Goal: Transaction & Acquisition: Obtain resource

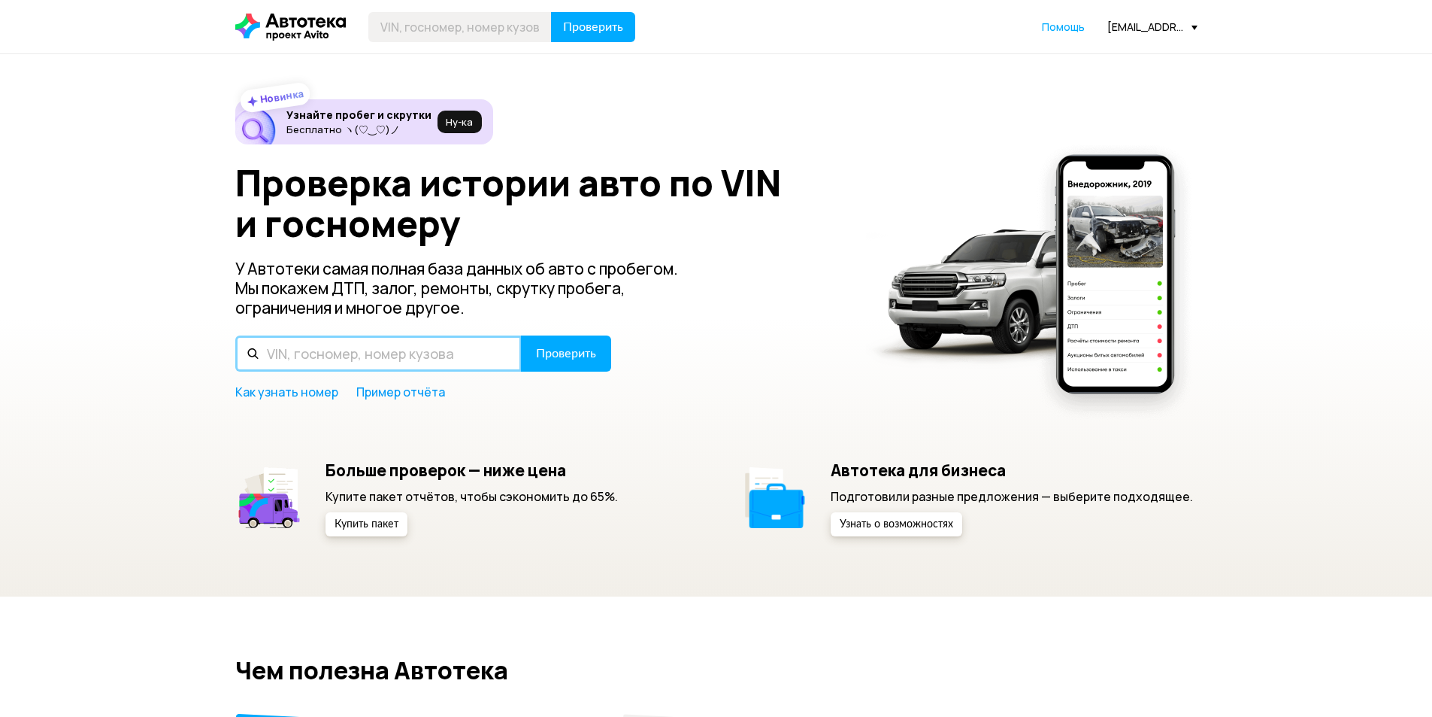
drag, startPoint x: 437, startPoint y: 370, endPoint x: 451, endPoint y: 363, distance: 15.8
click at [437, 370] on input "text" at bounding box center [378, 353] width 286 height 36
paste input "[VEHICLE_IDENTIFICATION_NUMBER]"
type input "[VEHICLE_IDENTIFICATION_NUMBER]"
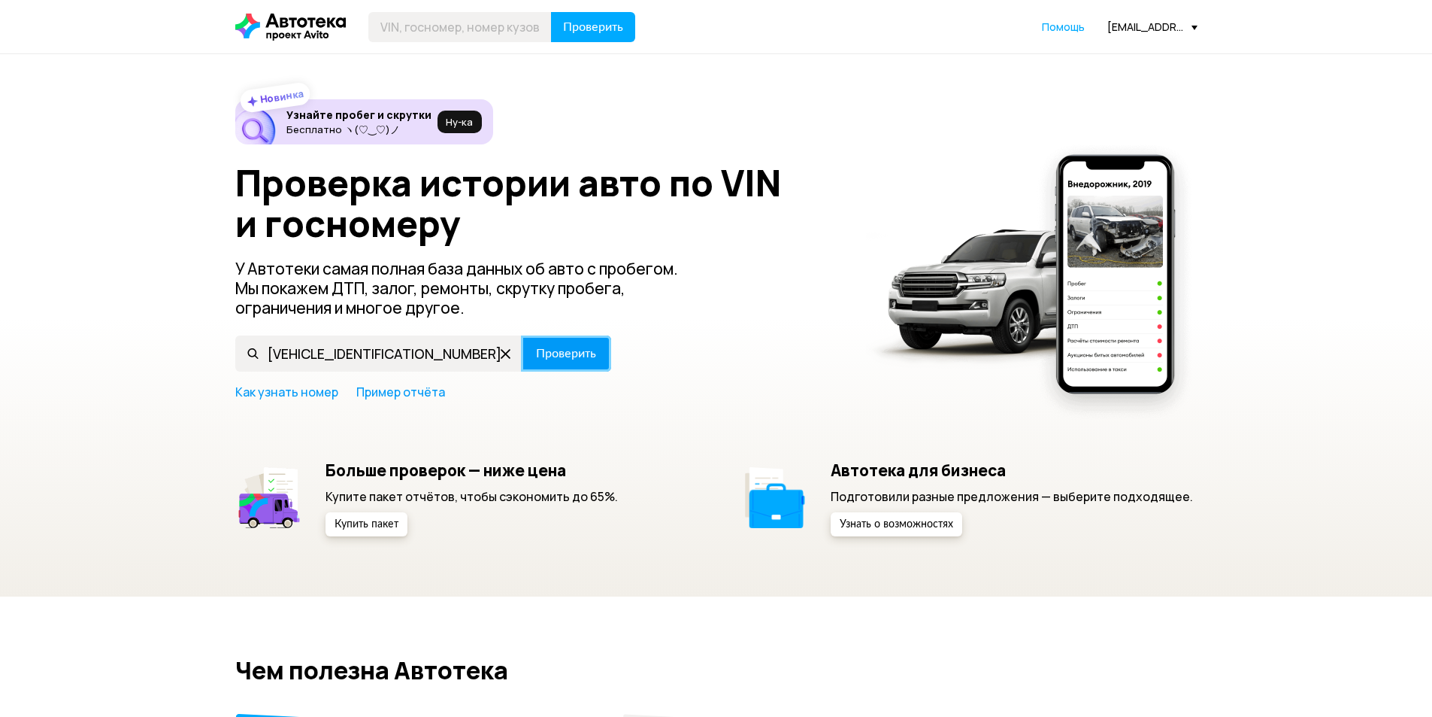
click at [608, 357] on button "Проверить" at bounding box center [566, 353] width 90 height 36
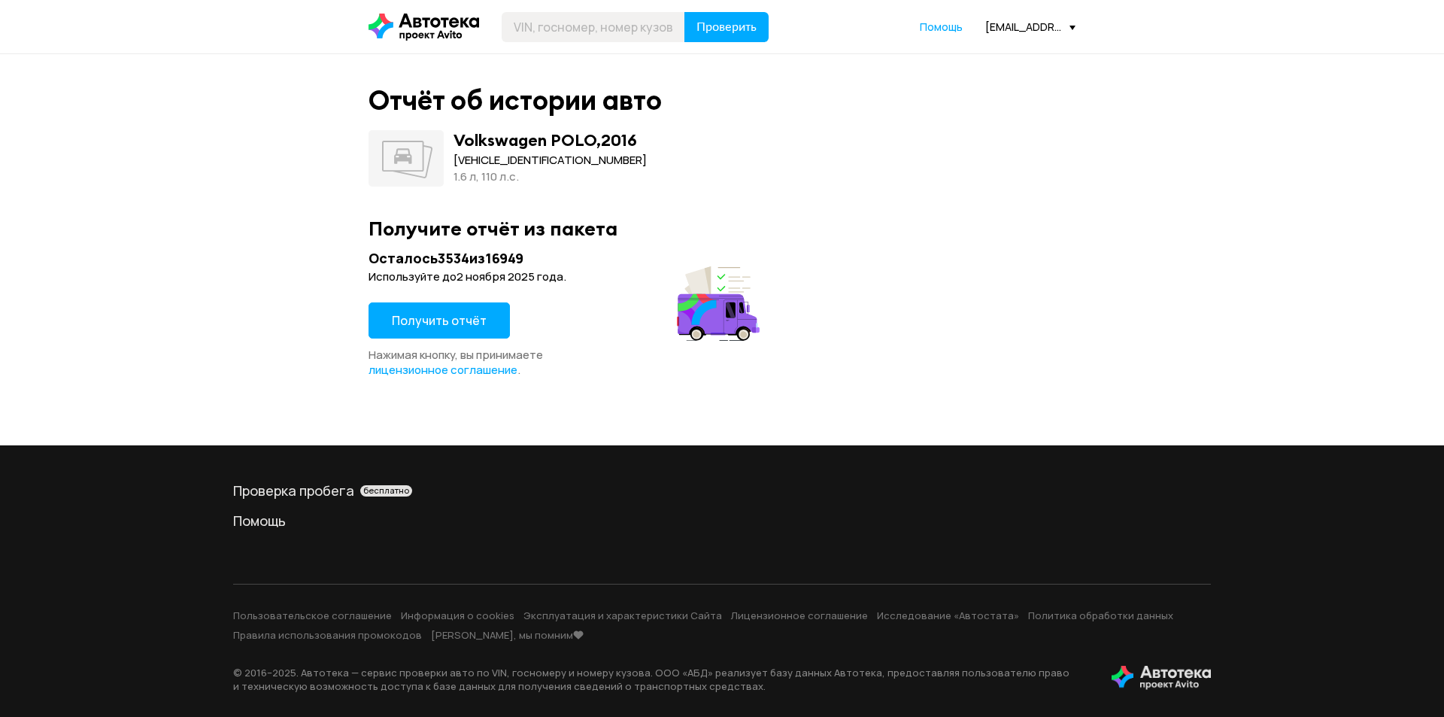
click at [448, 320] on span "Получить отчёт" at bounding box center [439, 320] width 95 height 17
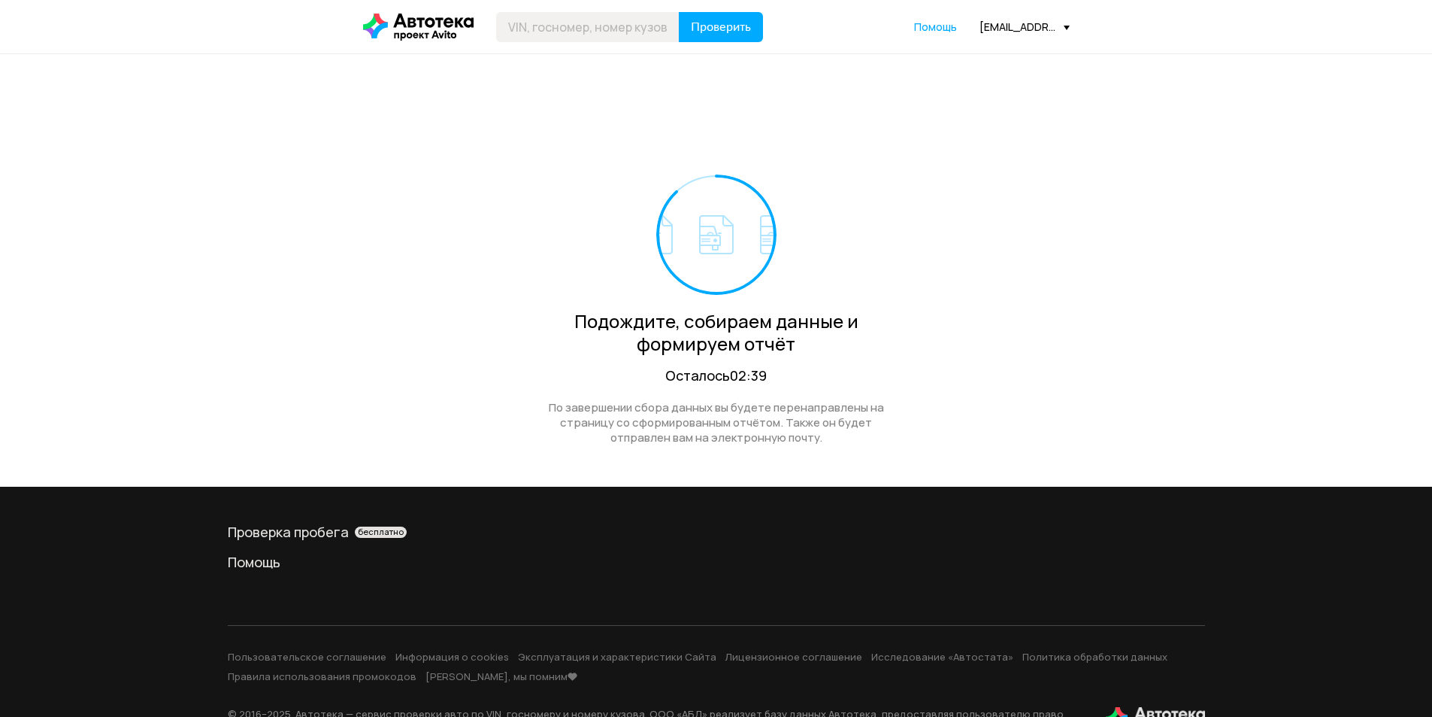
click at [611, 113] on div "Подождите, собираем данные и формируем отчёт Осталось 02:39 По завершении сбора…" at bounding box center [716, 270] width 707 height 432
click at [596, 15] on input "text" at bounding box center [587, 27] width 183 height 30
paste input "[VEHICLE_IDENTIFICATION_NUMBER]"
type input "[VEHICLE_IDENTIFICATION_NUMBER]"
click at [691, 32] on span "Проверить" at bounding box center [721, 27] width 60 height 12
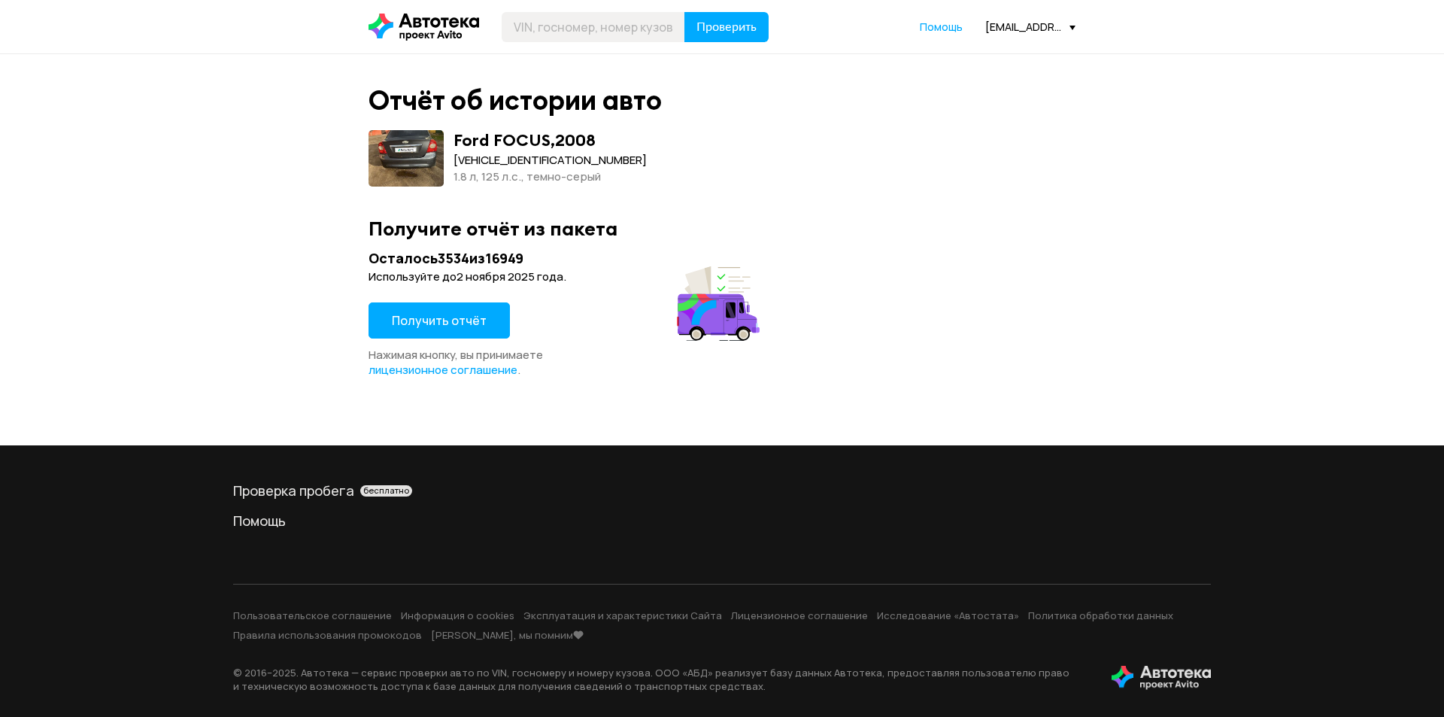
click at [483, 333] on button "Получить отчёт" at bounding box center [438, 320] width 141 height 36
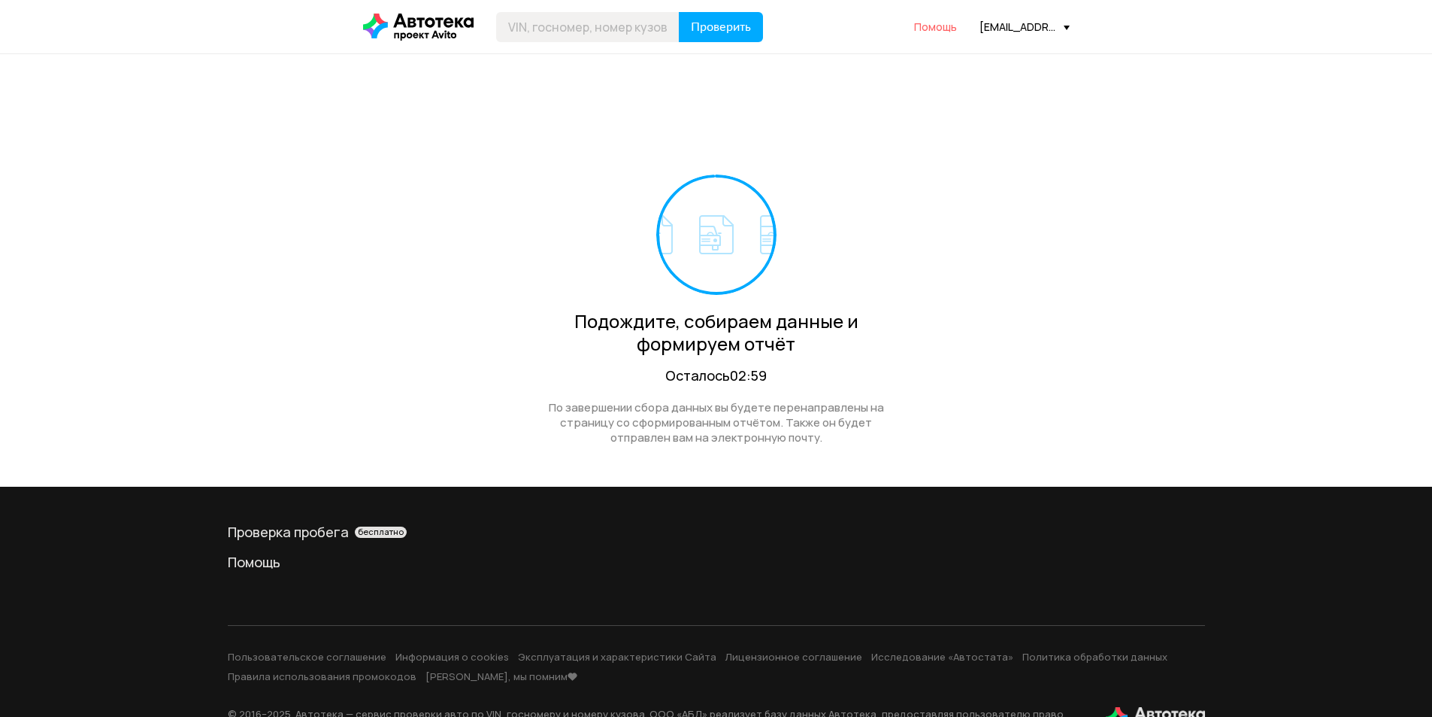
click at [950, 21] on span "Помощь" at bounding box center [935, 27] width 43 height 14
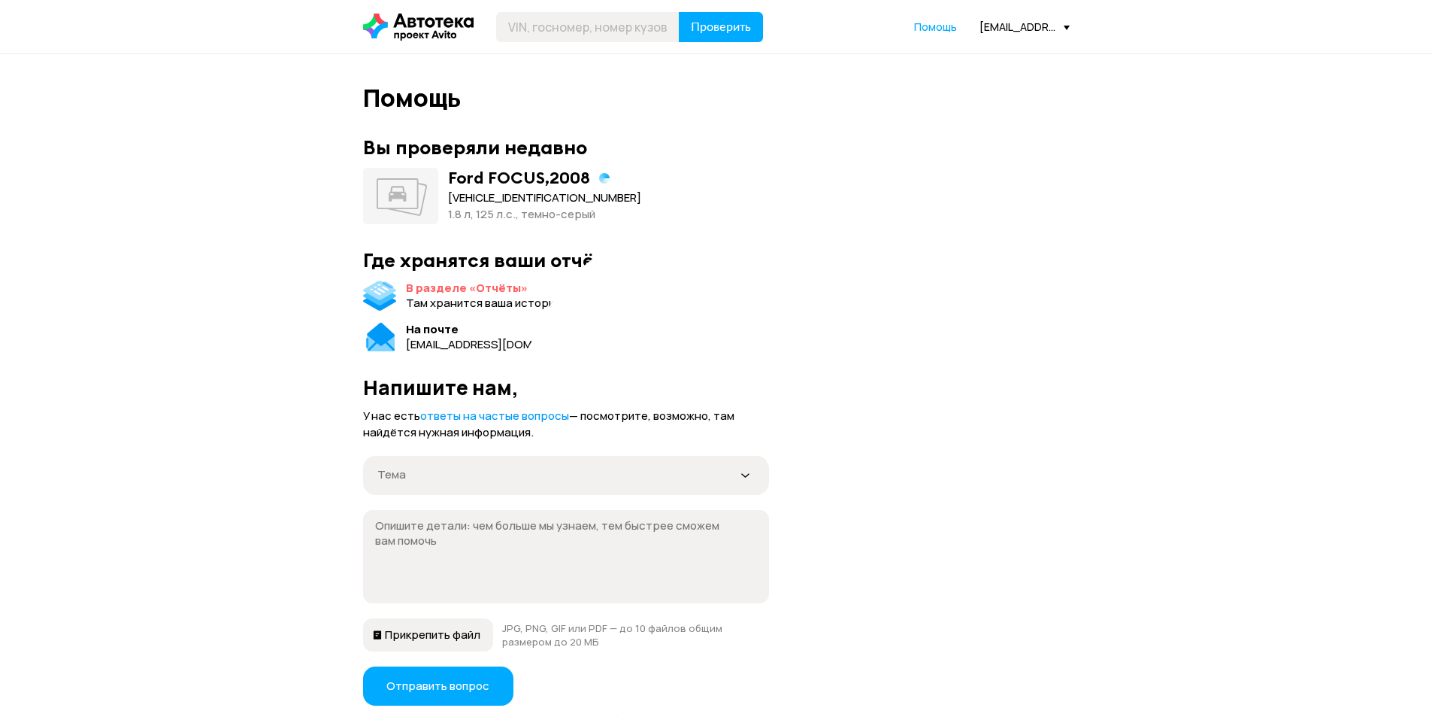
click at [419, 281] on div "В разделе «Отчёты»" at bounding box center [467, 287] width 122 height 15
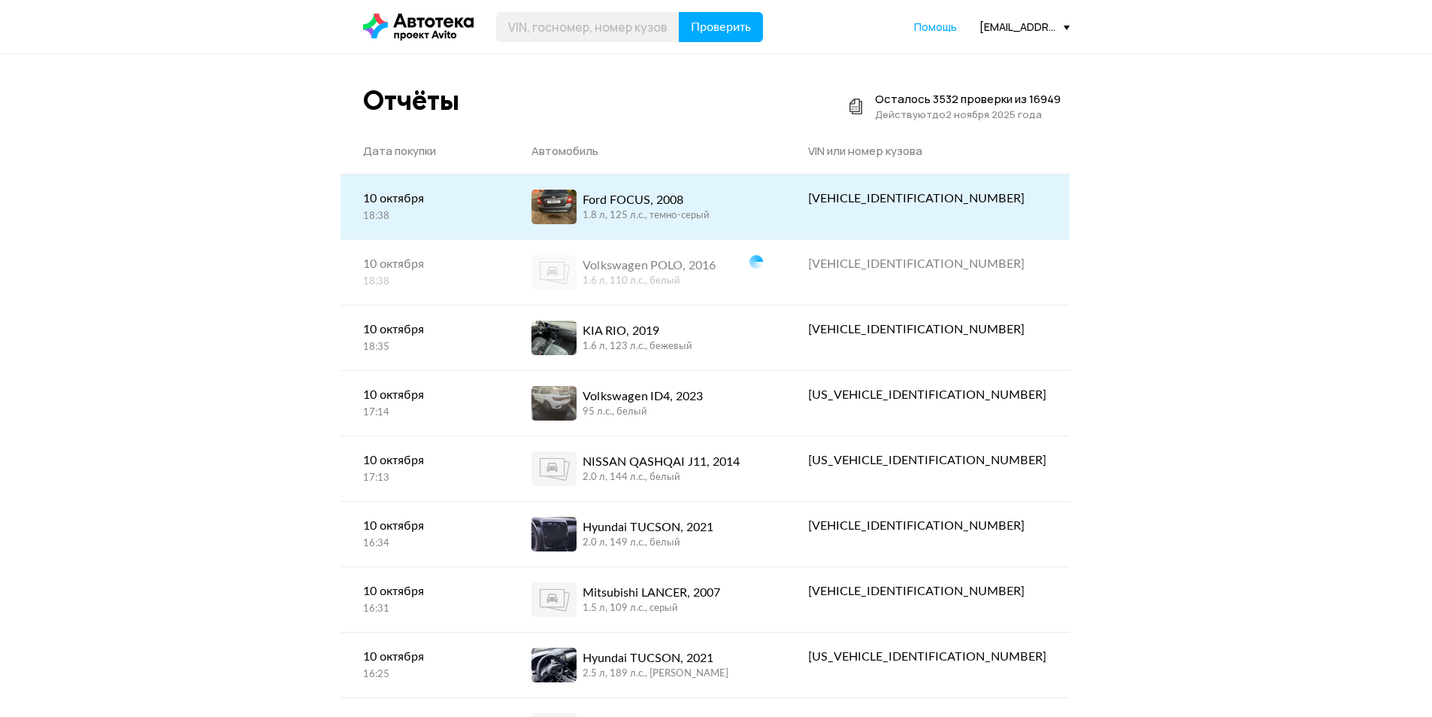
click at [577, 206] on span at bounding box center [554, 206] width 45 height 35
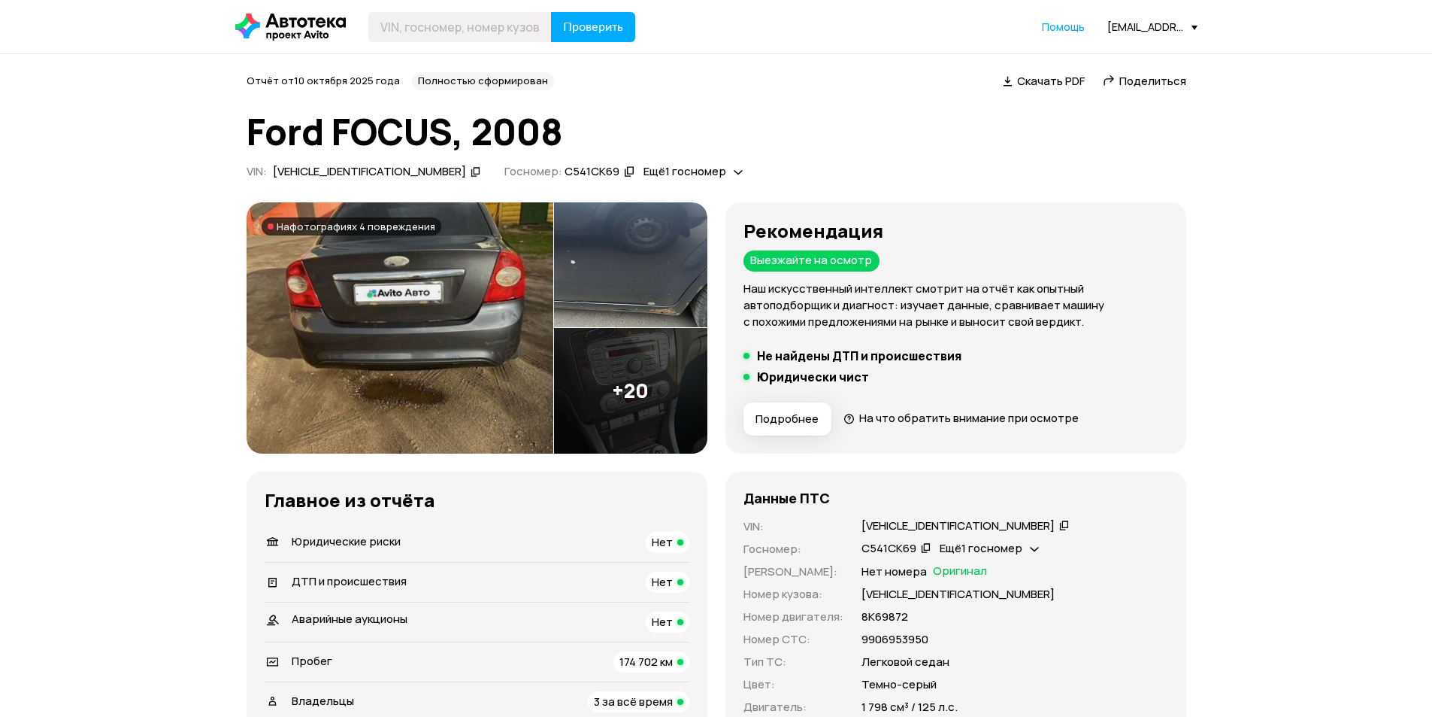
click at [1060, 35] on div "Проверить Помощь egusinov@imperiya-grupp.ru" at bounding box center [716, 27] width 977 height 30
click at [1059, 30] on span "Помощь" at bounding box center [1063, 27] width 43 height 14
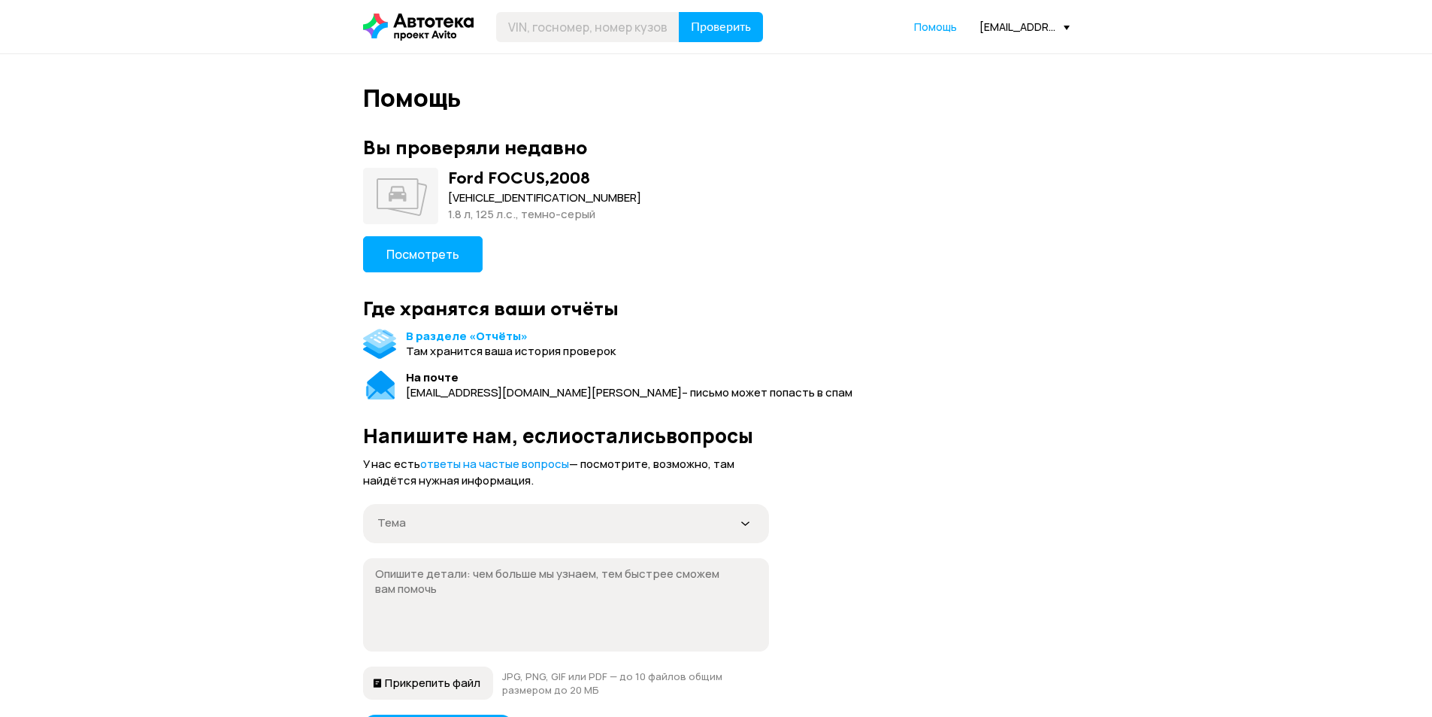
click at [505, 326] on div "Вы проверяли недавно Ford FOCUS , 2008 X9FHXXEEDH8K69872 1.8 л, 125 л.c., темно…" at bounding box center [716, 456] width 707 height 666
click at [504, 332] on div "В разделе «Отчёты»" at bounding box center [467, 336] width 122 height 15
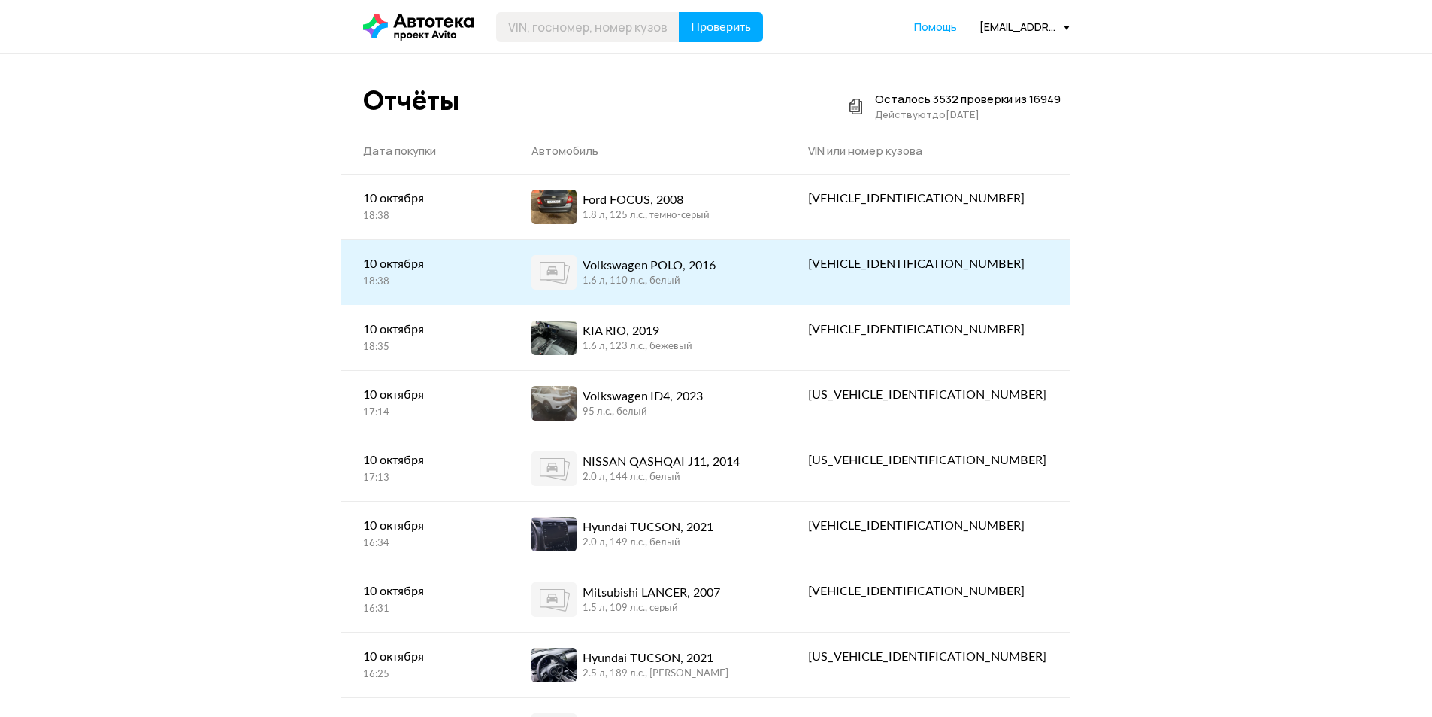
click at [577, 280] on span at bounding box center [554, 272] width 45 height 35
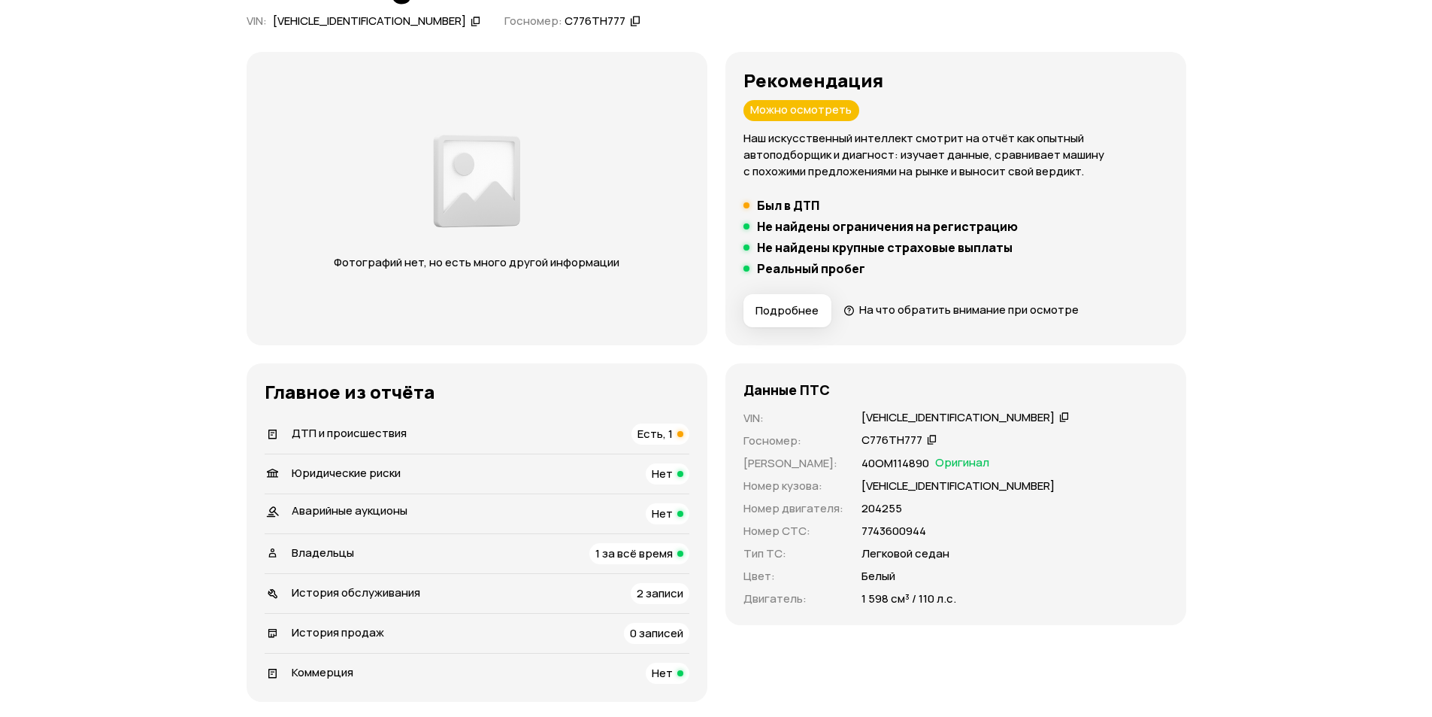
click at [666, 437] on span "Есть, 1" at bounding box center [655, 434] width 35 height 16
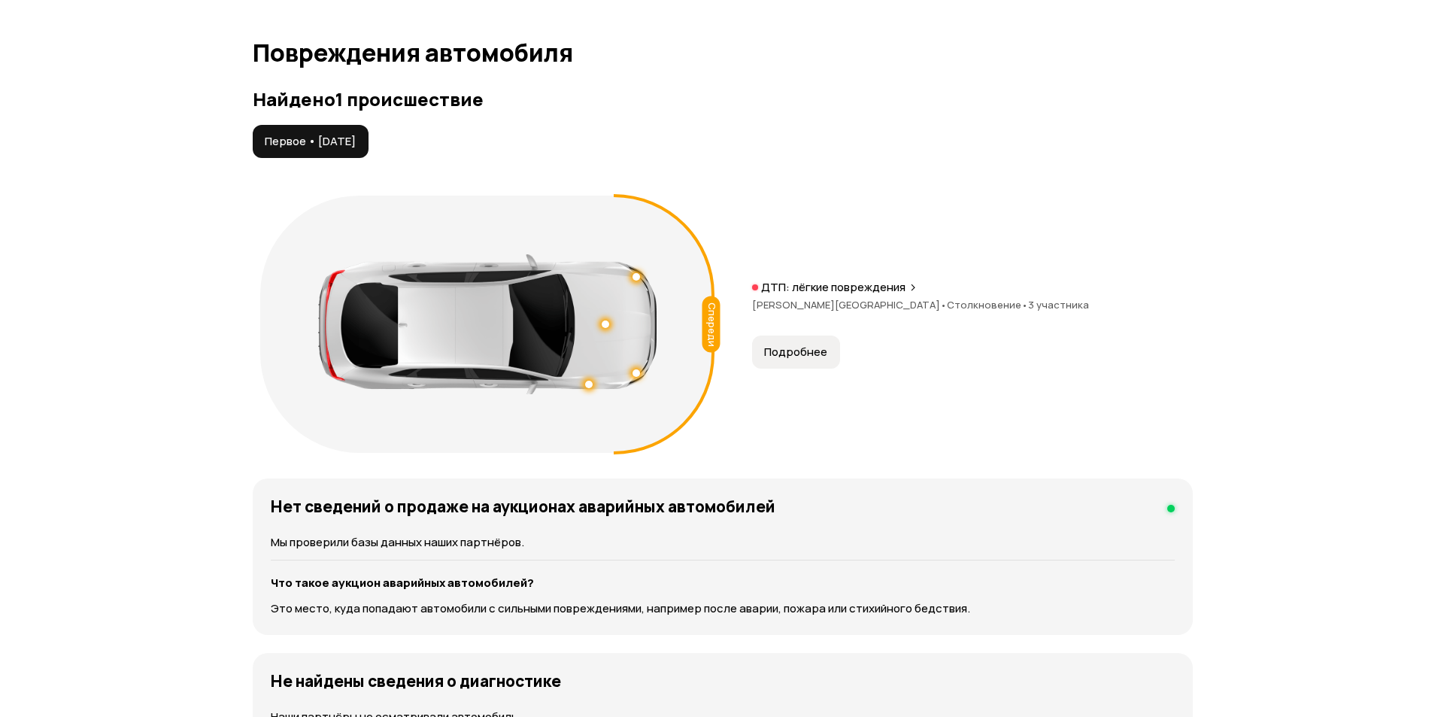
scroll to position [1518, 0]
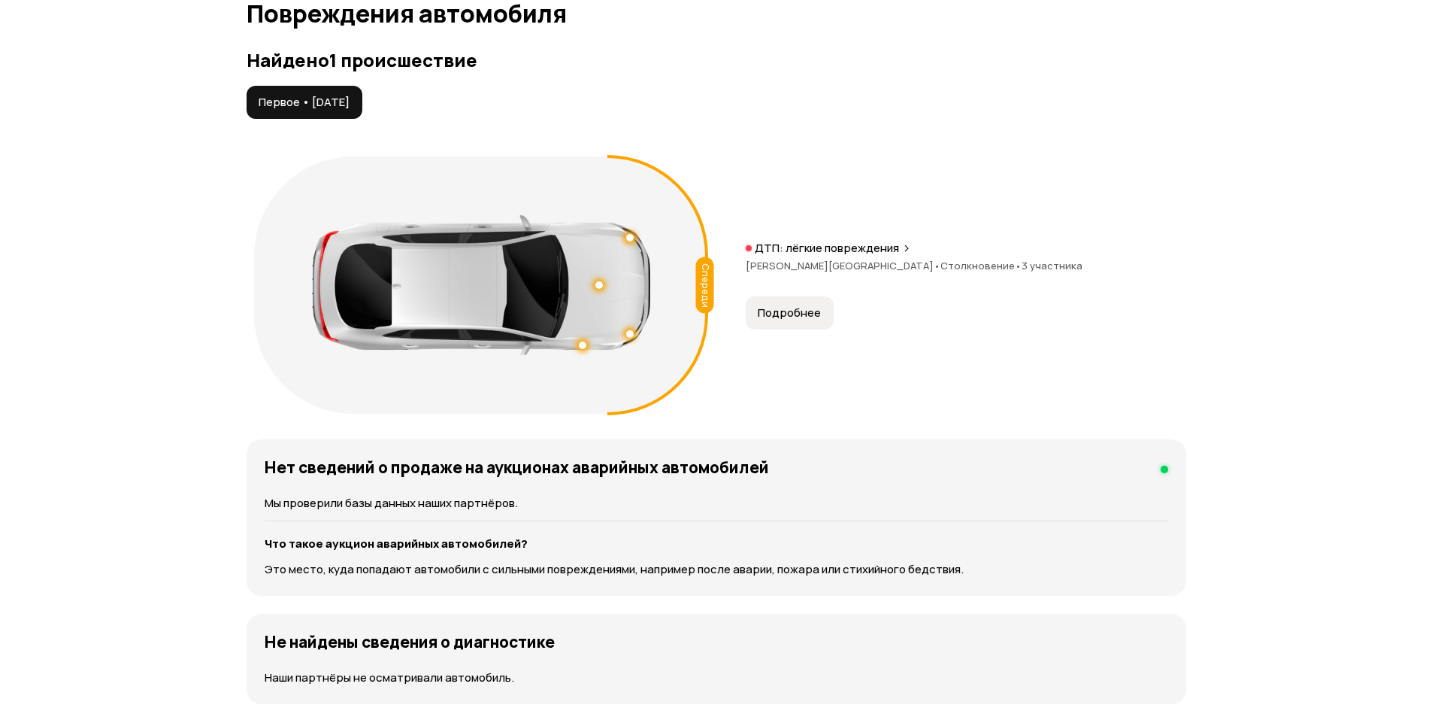
click at [774, 305] on button "Подробнее" at bounding box center [790, 312] width 88 height 33
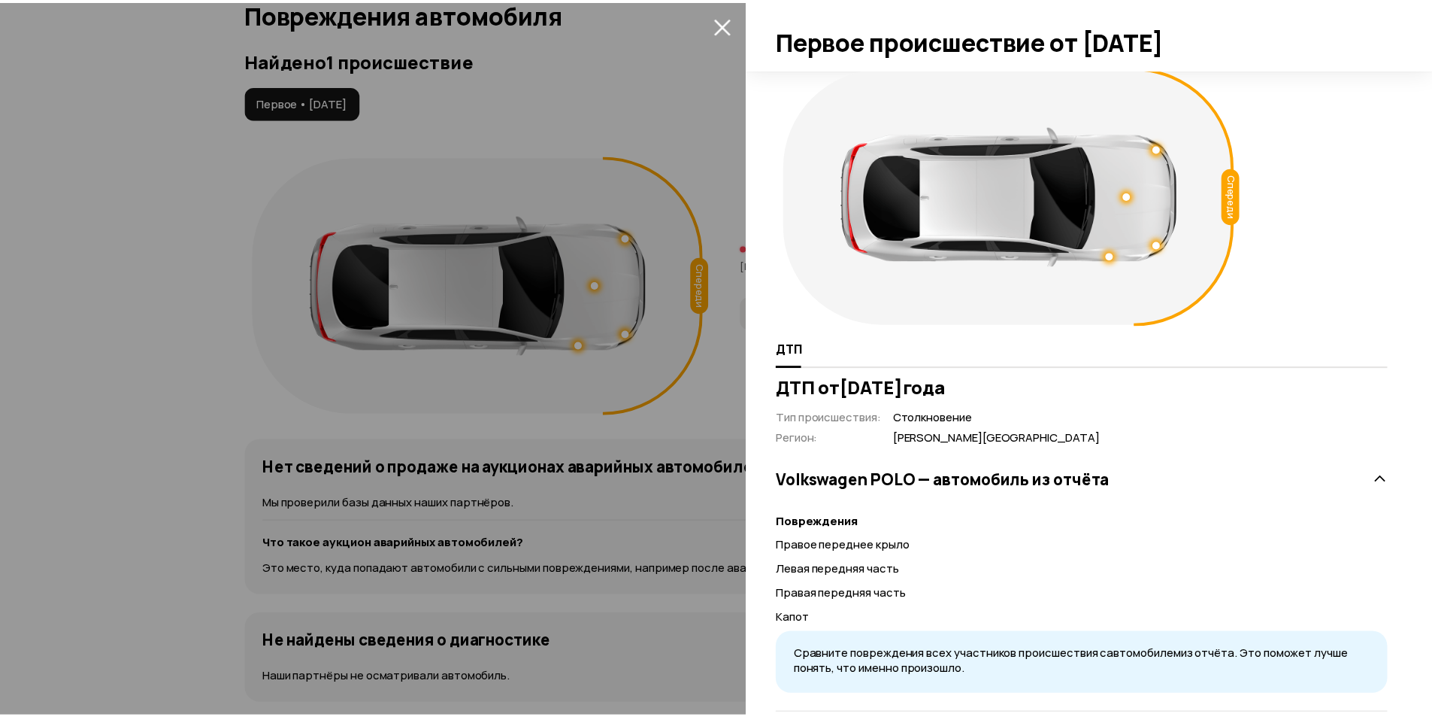
scroll to position [0, 0]
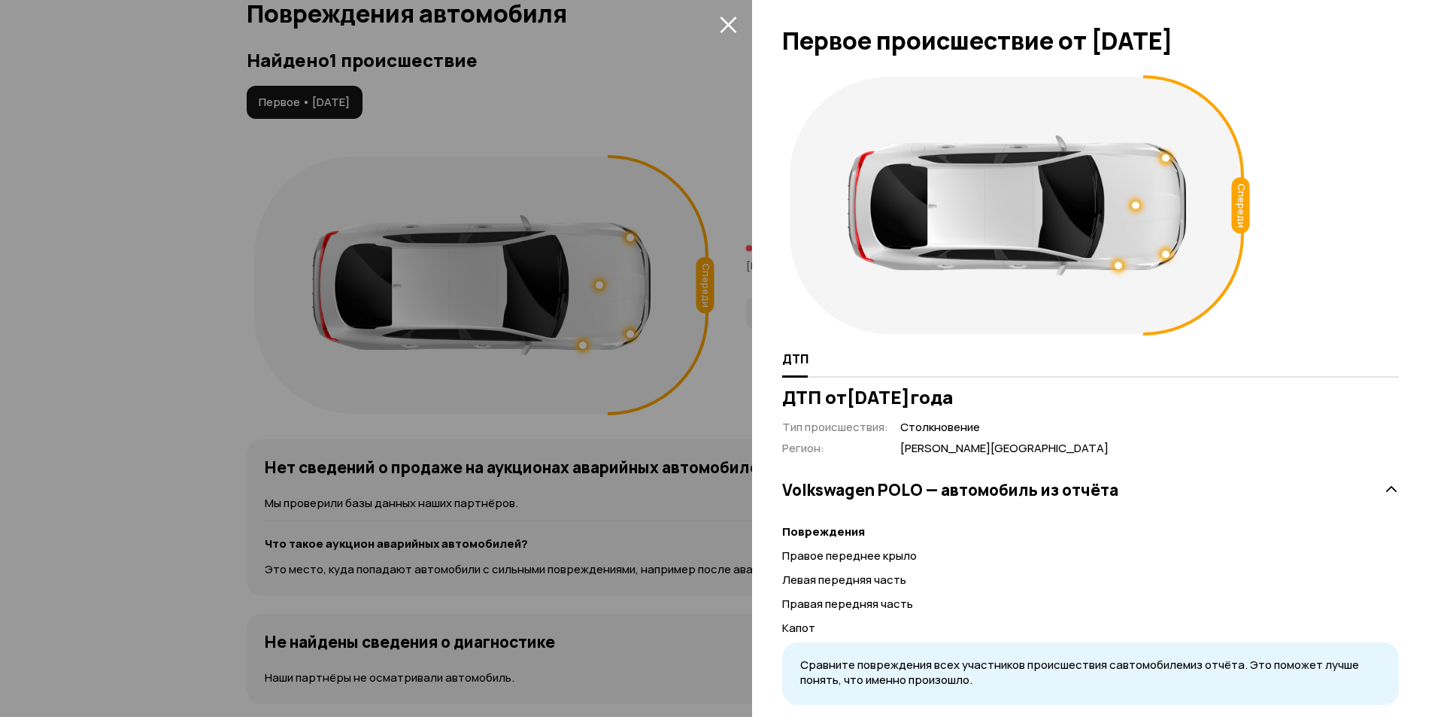
click at [727, 24] on icon "закрыть" at bounding box center [728, 25] width 17 height 17
